Goal: Navigation & Orientation: Find specific page/section

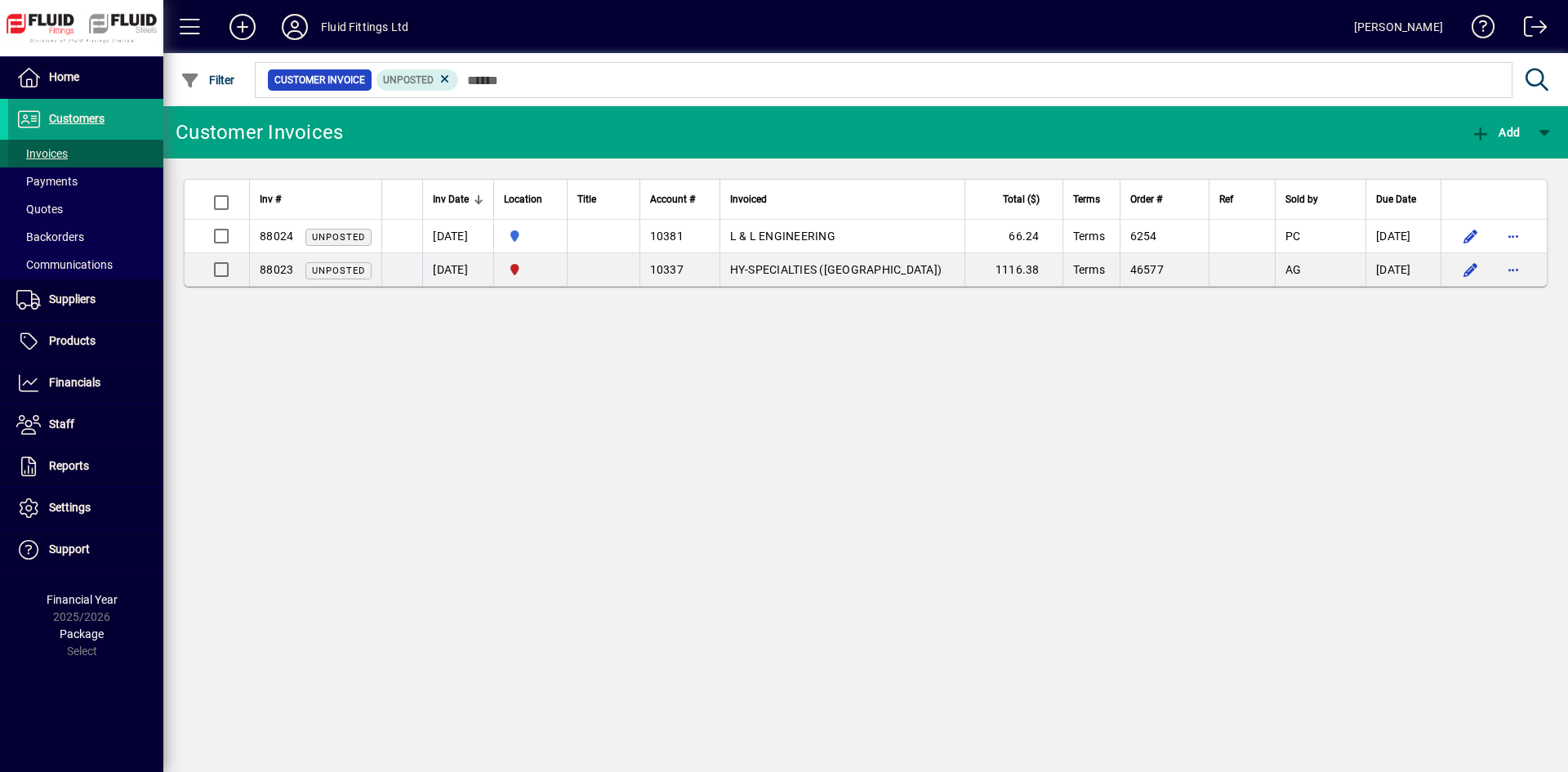
click at [50, 154] on span "Invoices" at bounding box center [42, 154] width 51 height 13
click at [56, 148] on span "Invoices" at bounding box center [42, 154] width 51 height 13
click at [48, 209] on span "Quotes" at bounding box center [40, 209] width 47 height 13
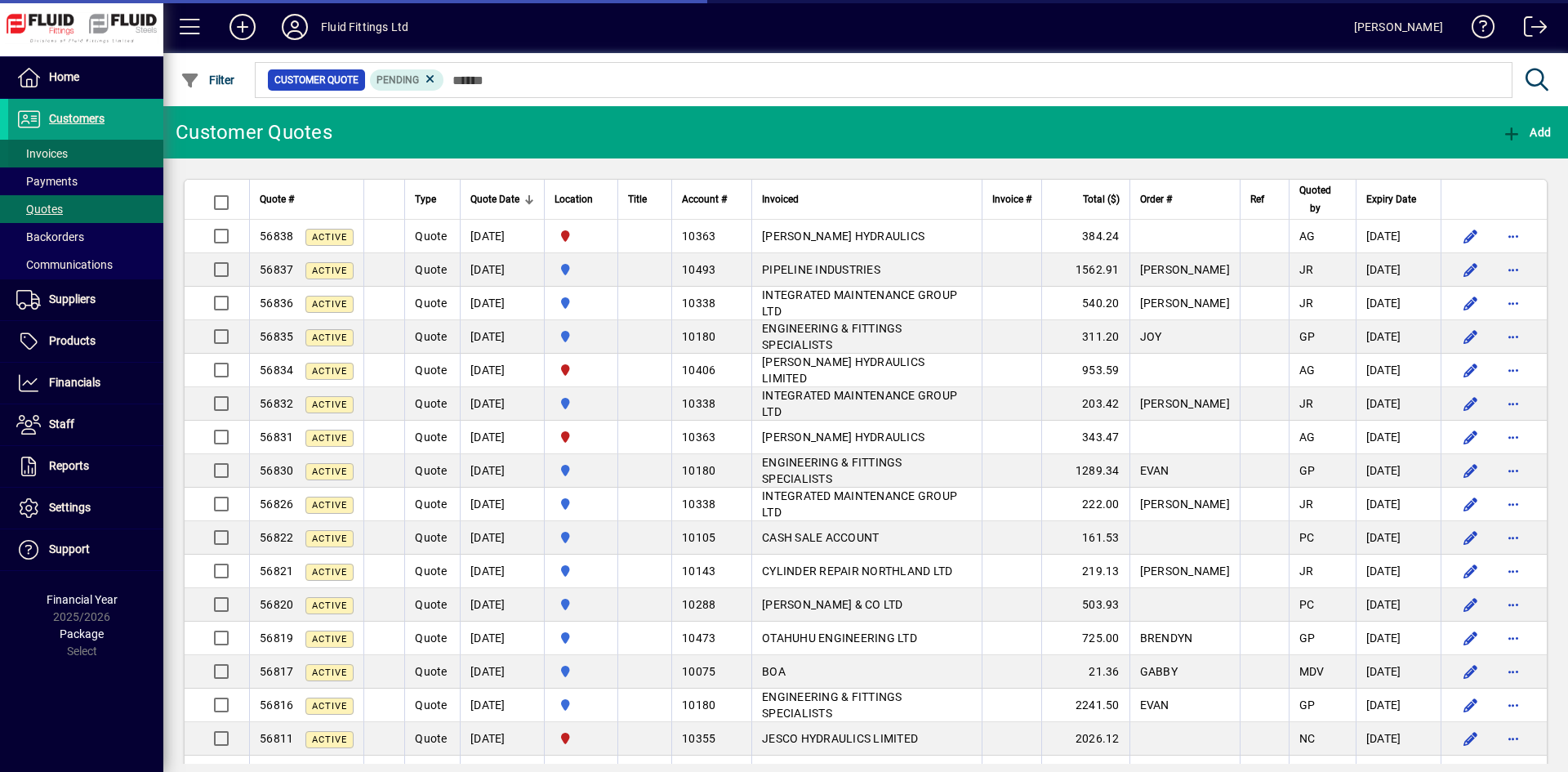
click at [52, 155] on span "Invoices" at bounding box center [42, 154] width 51 height 13
